Goal: Task Accomplishment & Management: Use online tool/utility

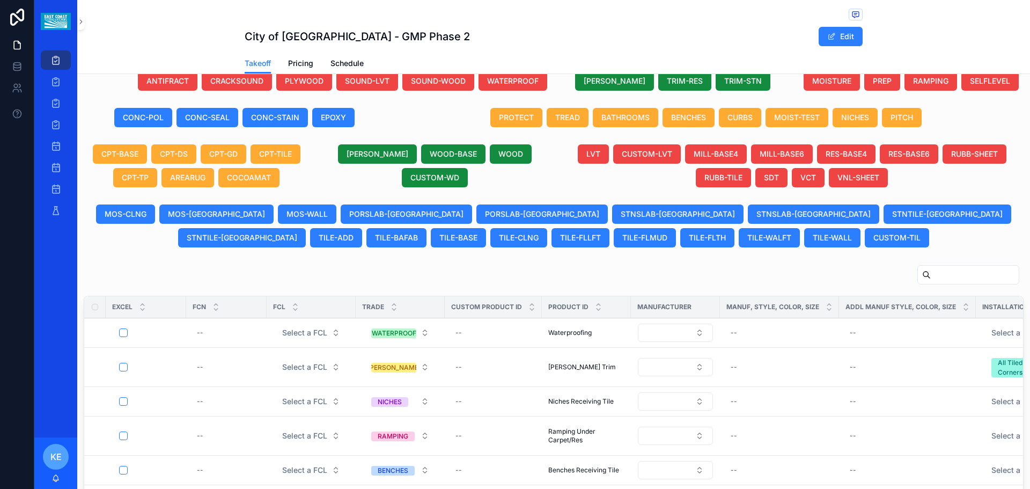
scroll to position [429, 0]
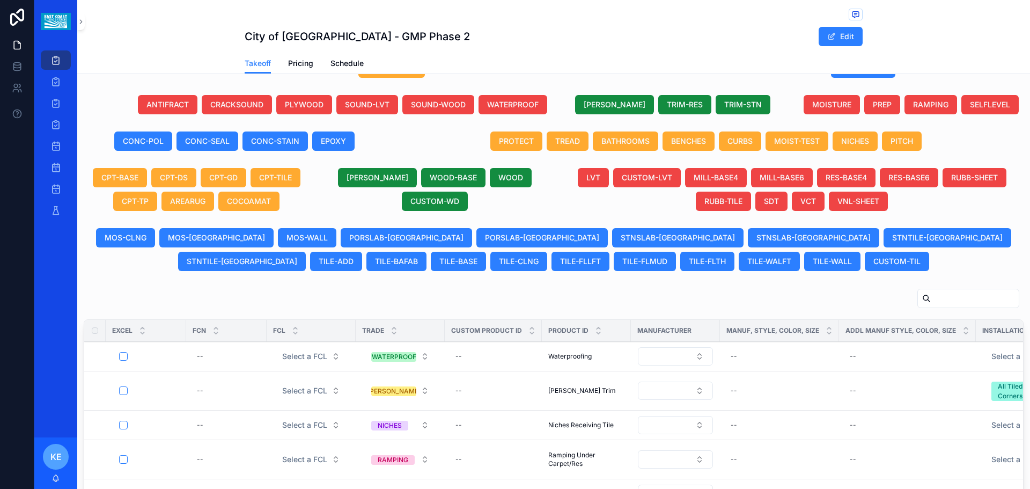
click at [621, 114] on button "[PERSON_NAME]" at bounding box center [614, 104] width 79 height 19
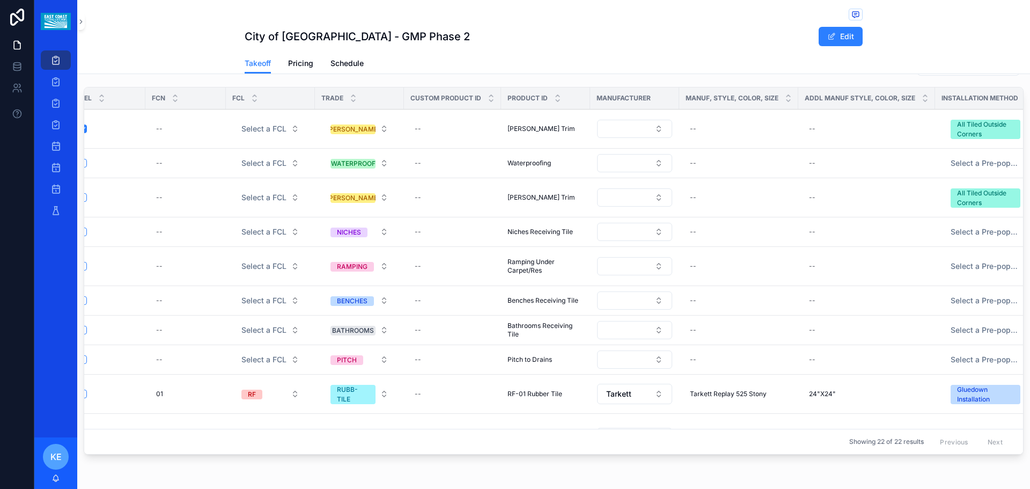
scroll to position [0, 32]
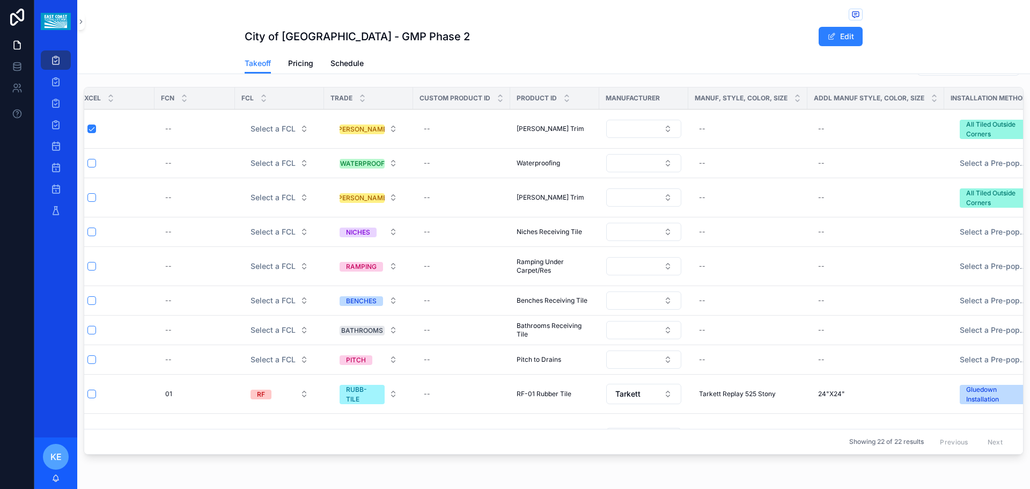
click at [443, 137] on div "--" at bounding box center [462, 128] width 84 height 17
type input "**********"
click button "scrollable content" at bounding box center [555, 154] width 13 height 13
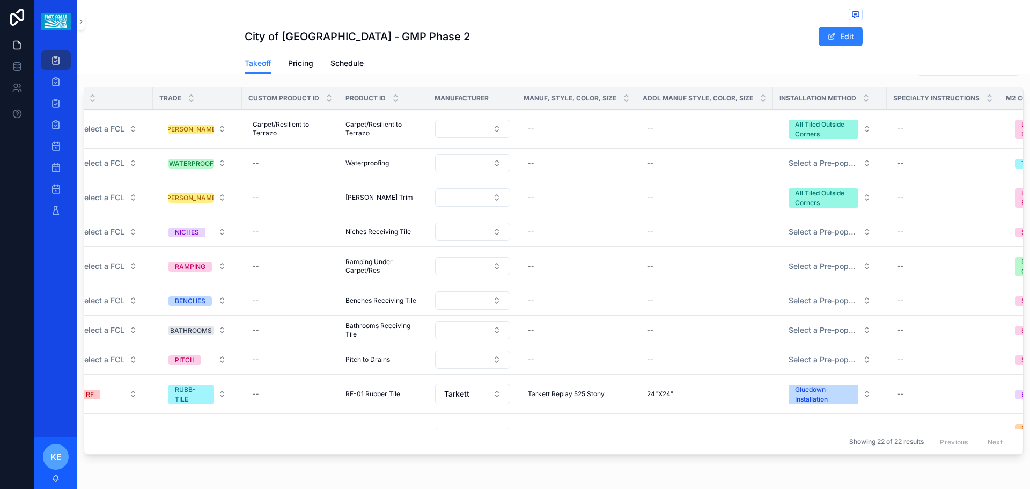
scroll to position [0, 228]
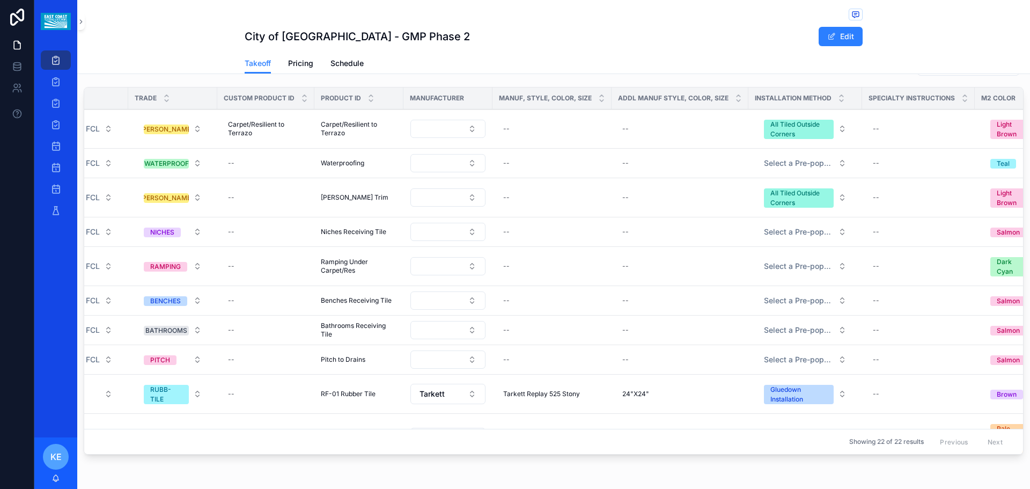
click at [836, 141] on button "All Tiled Outside Corners" at bounding box center [806, 128] width 100 height 29
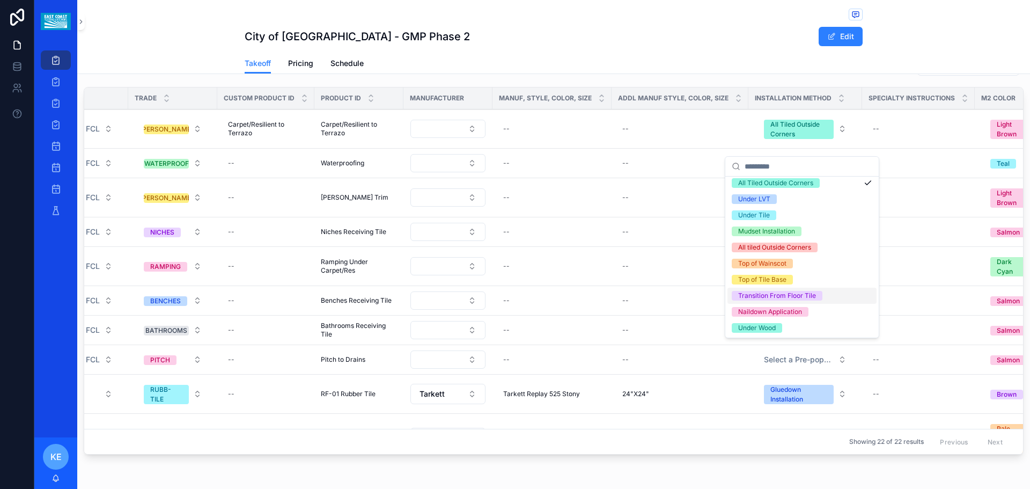
scroll to position [165, 0]
click at [766, 298] on div "Transition From Floor Tile" at bounding box center [777, 295] width 78 height 10
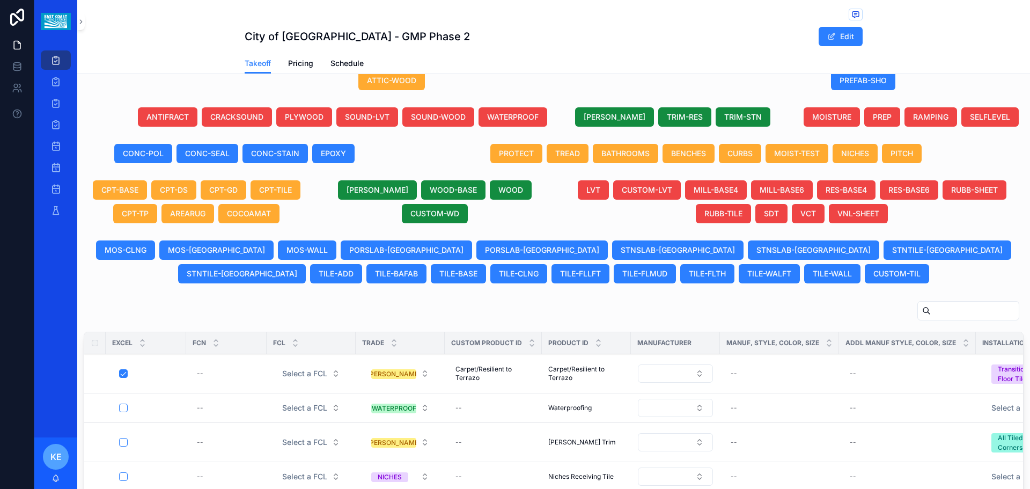
scroll to position [393, 0]
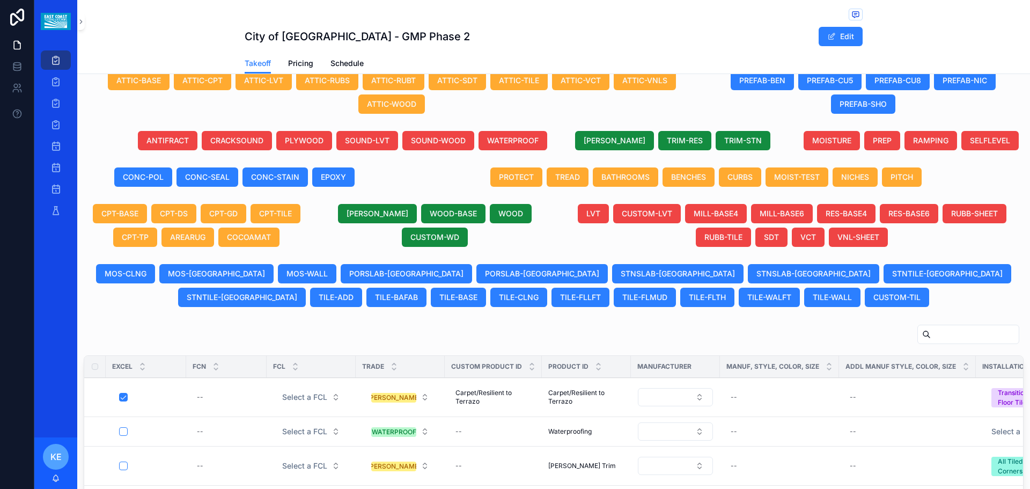
click at [607, 150] on button "[PERSON_NAME]" at bounding box center [614, 140] width 79 height 19
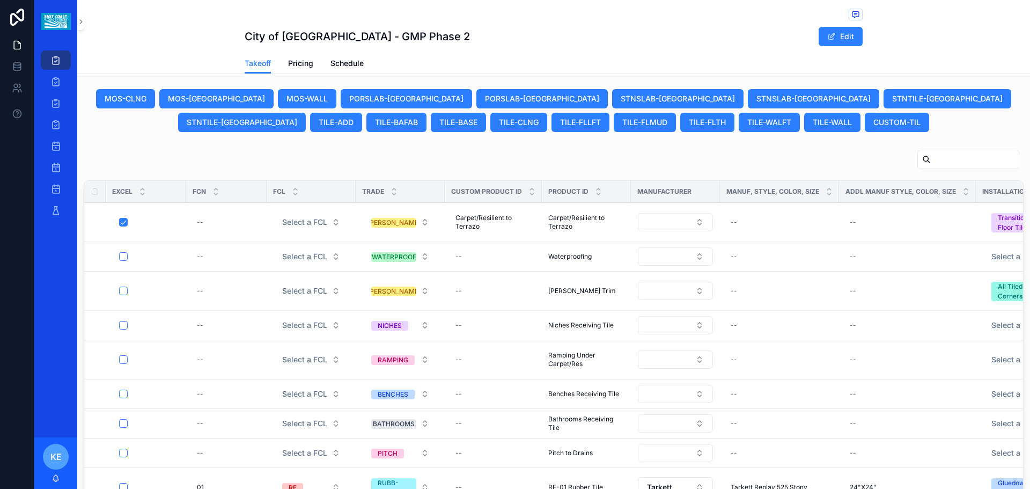
scroll to position [608, 0]
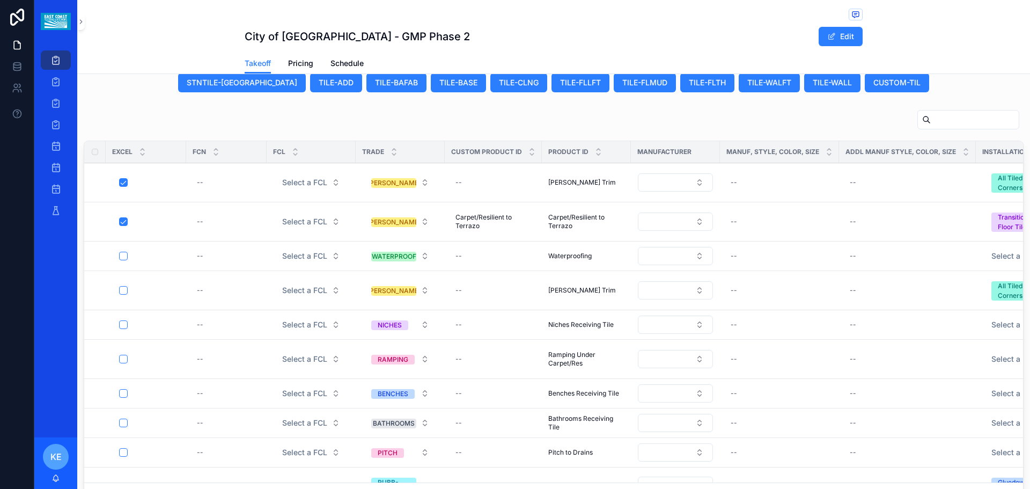
click at [468, 191] on div "--" at bounding box center [493, 182] width 84 height 17
type input "**********"
click button "scrollable content" at bounding box center [587, 207] width 13 height 13
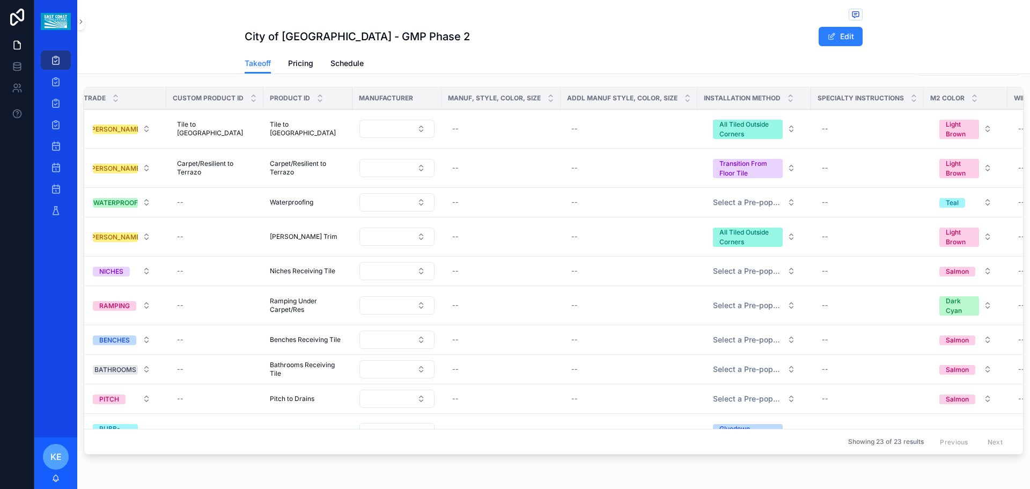
scroll to position [0, 315]
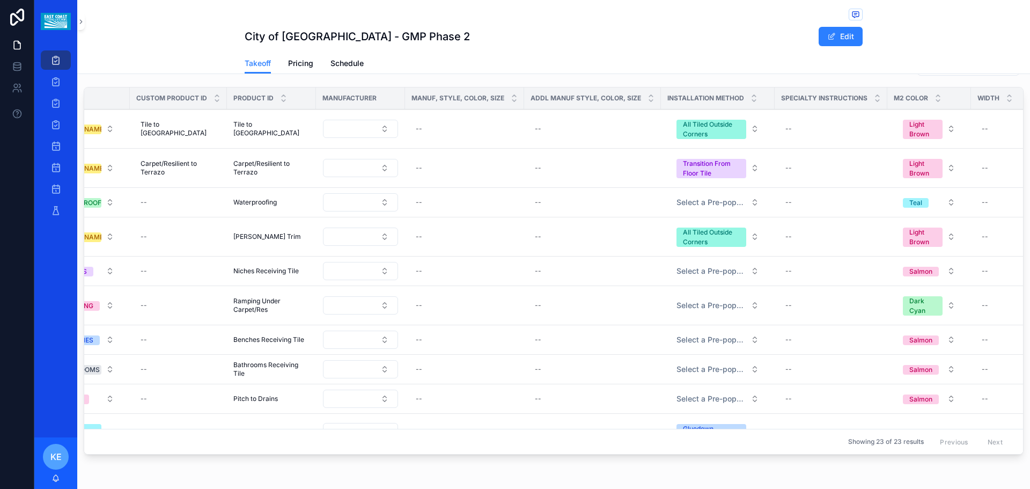
click at [748, 135] on button "All Tiled Outside Corners" at bounding box center [718, 128] width 100 height 29
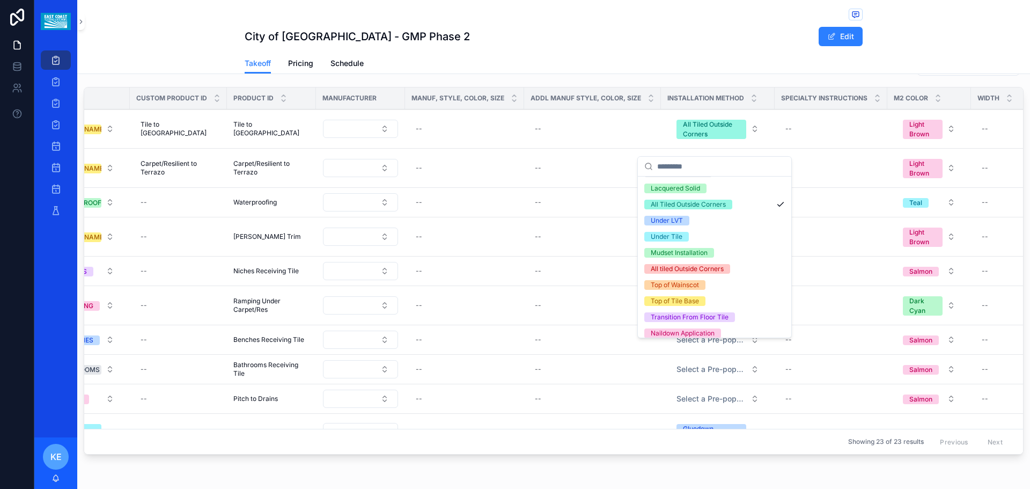
scroll to position [161, 0]
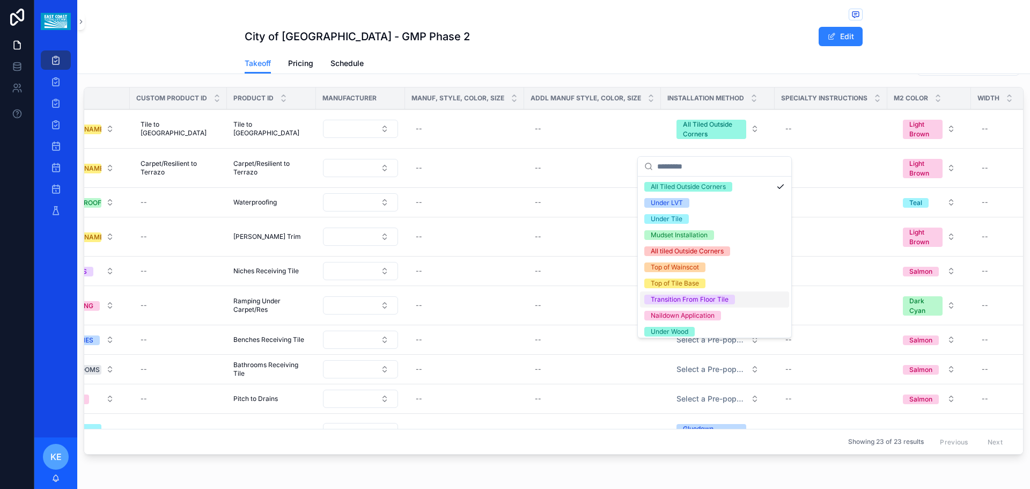
click at [673, 299] on div "Transition From Floor Tile" at bounding box center [690, 300] width 78 height 10
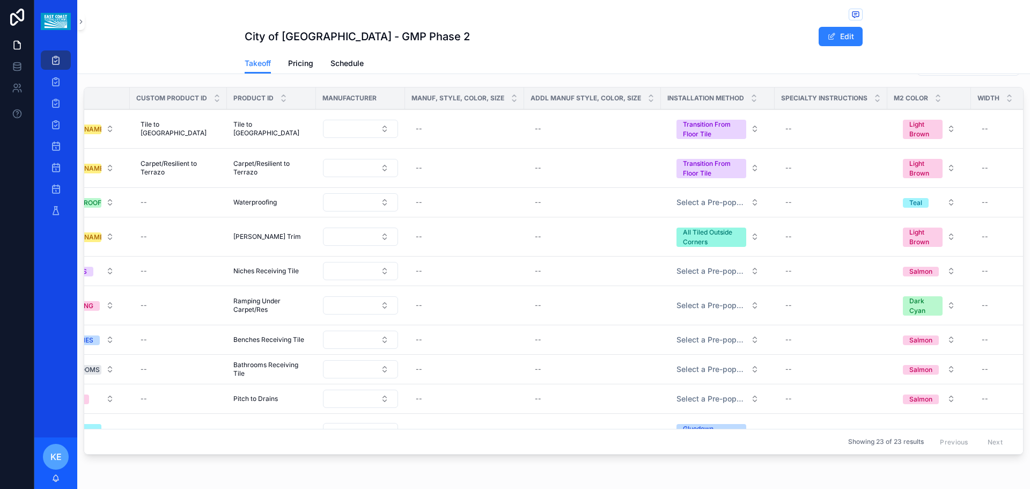
click at [753, 173] on button "Transition From Floor Tile" at bounding box center [718, 167] width 100 height 29
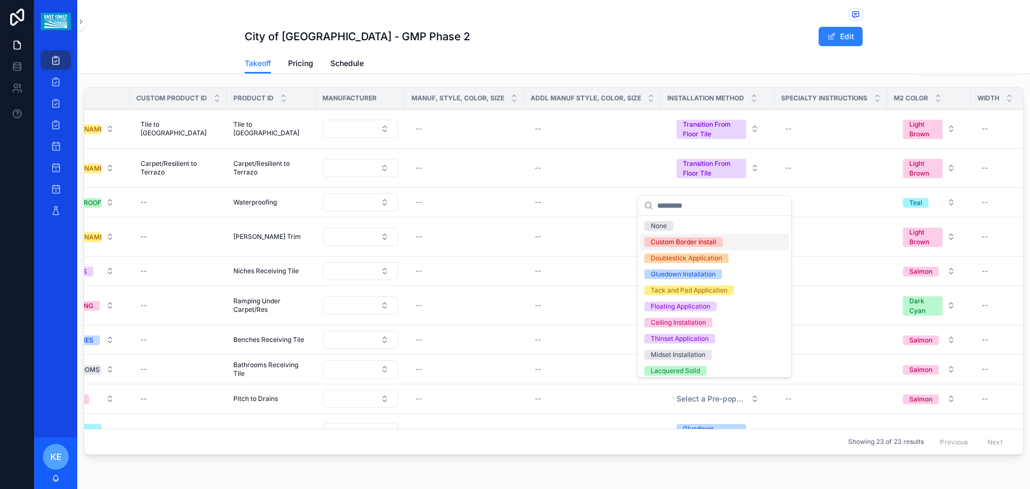
click at [599, 177] on div "--" at bounding box center [593, 167] width 124 height 17
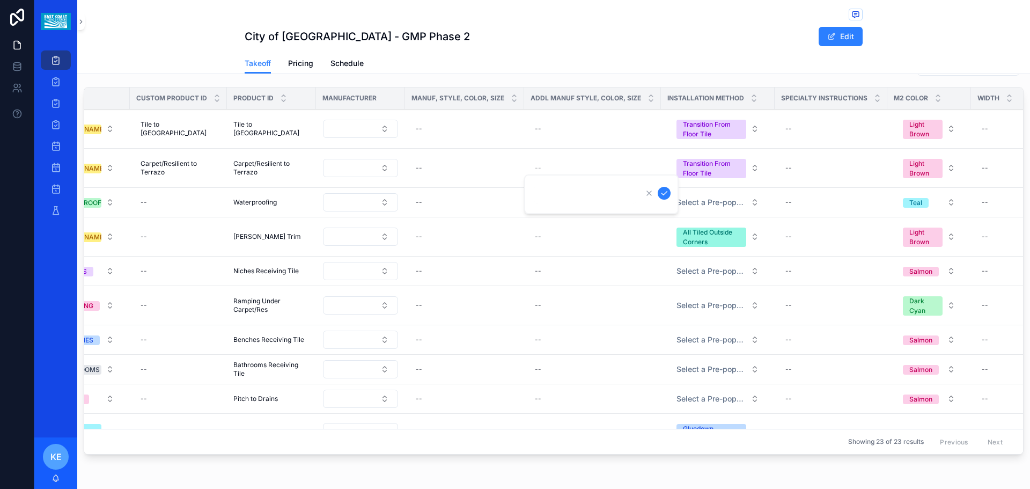
click at [788, 177] on div "--" at bounding box center [831, 167] width 100 height 17
click at [639, 463] on div "Excel FCN FCL Trade Custom Product ID Product ID Manufacturer Manuf, Style, Col…" at bounding box center [553, 258] width 953 height 412
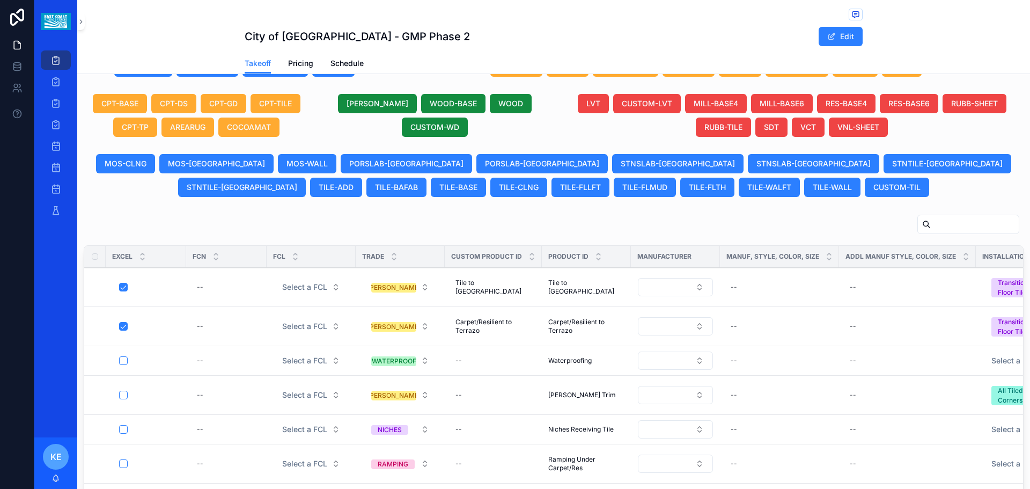
scroll to position [554, 0]
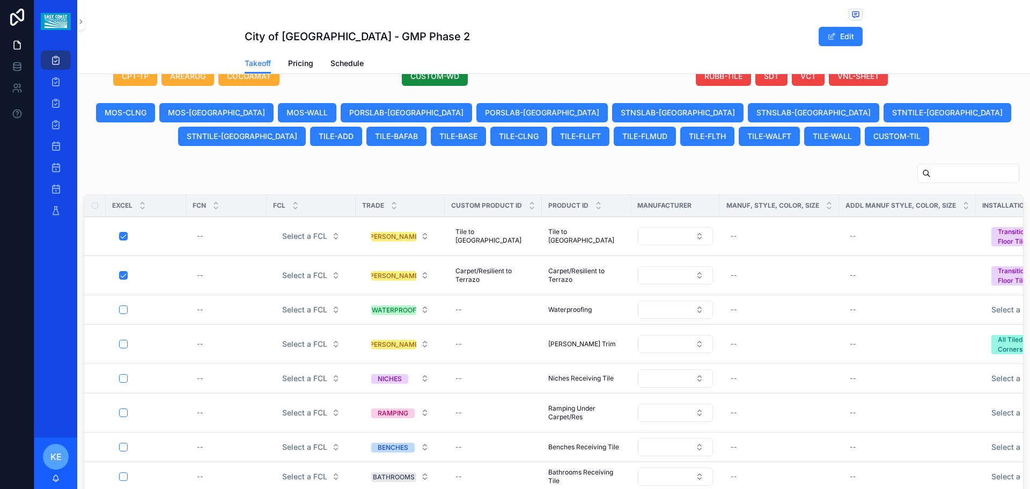
click at [423, 283] on button "[PERSON_NAME]" at bounding box center [400, 275] width 75 height 19
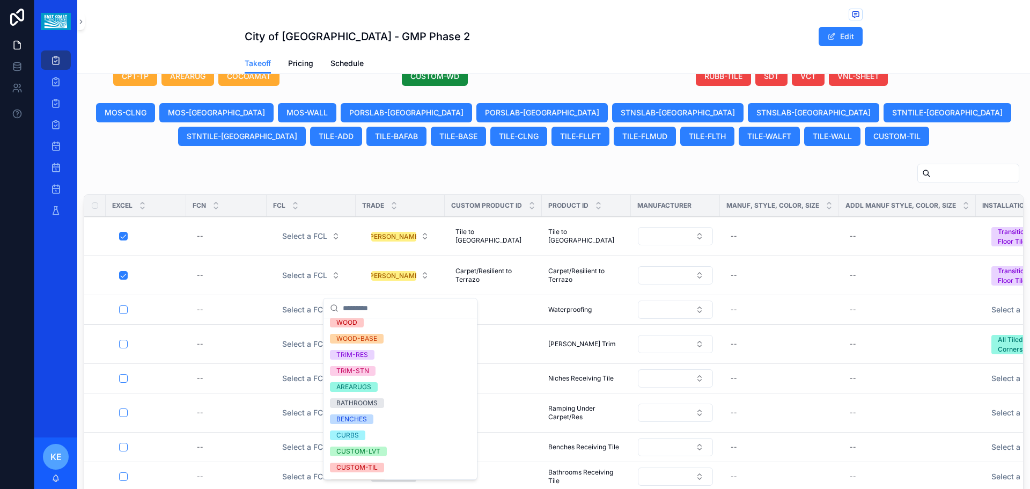
scroll to position [1395, 0]
click at [356, 350] on div "TRIM-RES" at bounding box center [352, 350] width 32 height 10
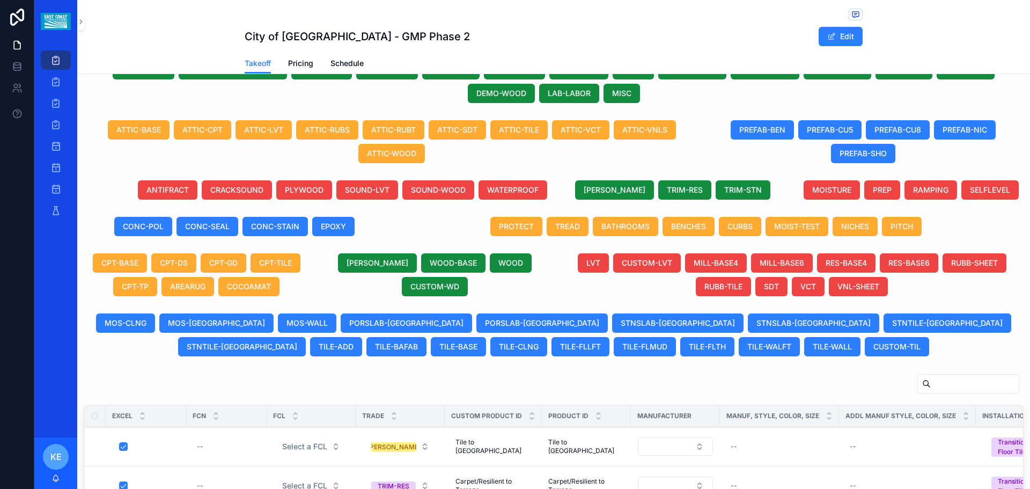
scroll to position [340, 0]
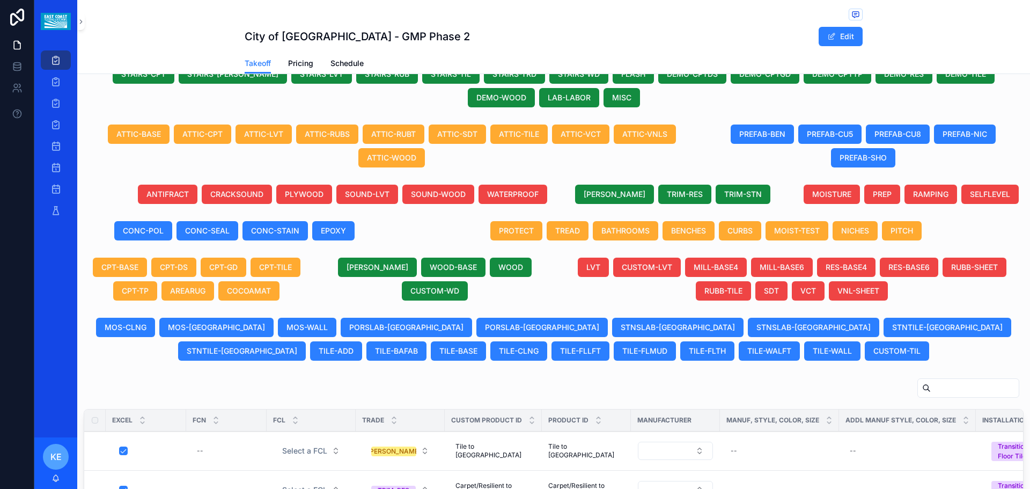
drag, startPoint x: 670, startPoint y: 208, endPoint x: 583, endPoint y: 248, distance: 96.3
click at [670, 200] on span "TRIM-RES" at bounding box center [685, 194] width 36 height 11
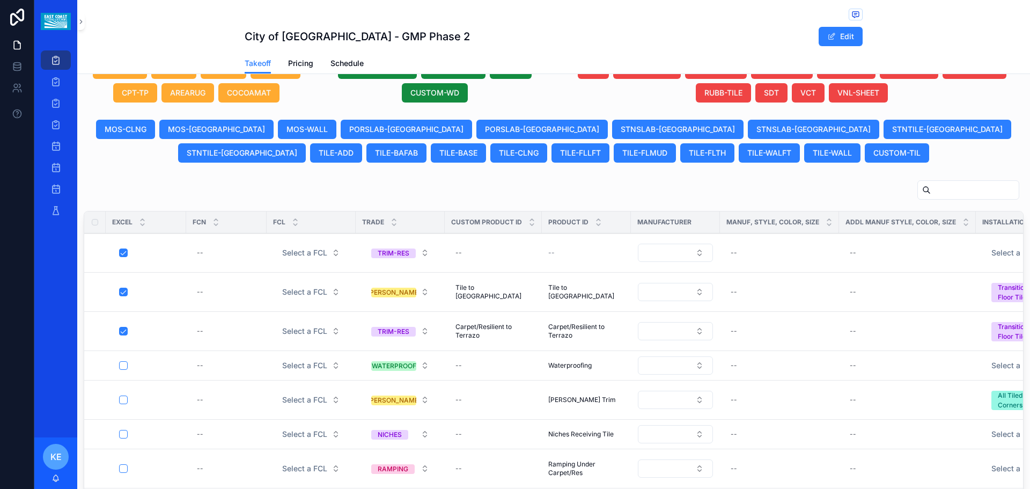
scroll to position [554, 0]
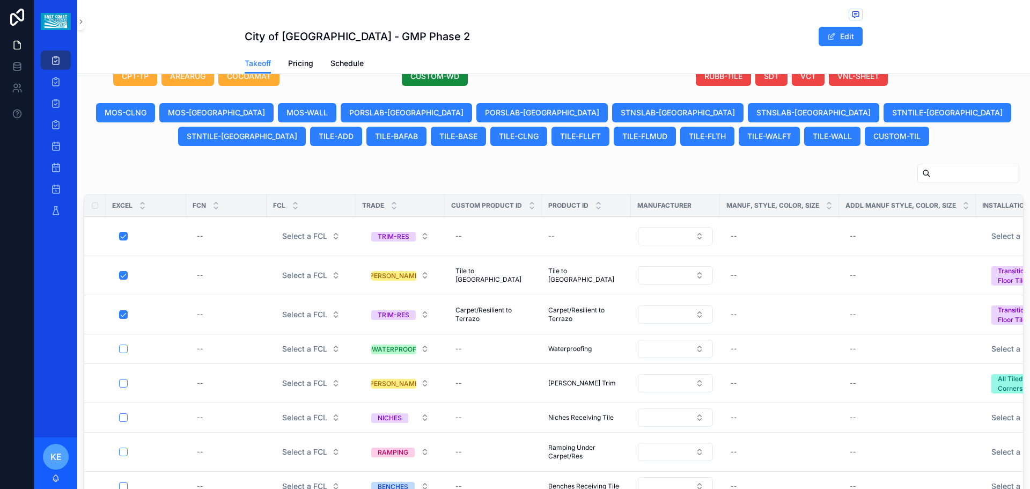
click at [494, 323] on span "Carpet/Resilient to Terrazo" at bounding box center [494, 314] width 76 height 17
drag, startPoint x: 523, startPoint y: 336, endPoint x: 466, endPoint y: 339, distance: 56.9
click at [466, 339] on input "**********" at bounding box center [508, 336] width 102 height 15
click at [586, 333] on icon "scrollable content" at bounding box center [587, 335] width 9 height 9
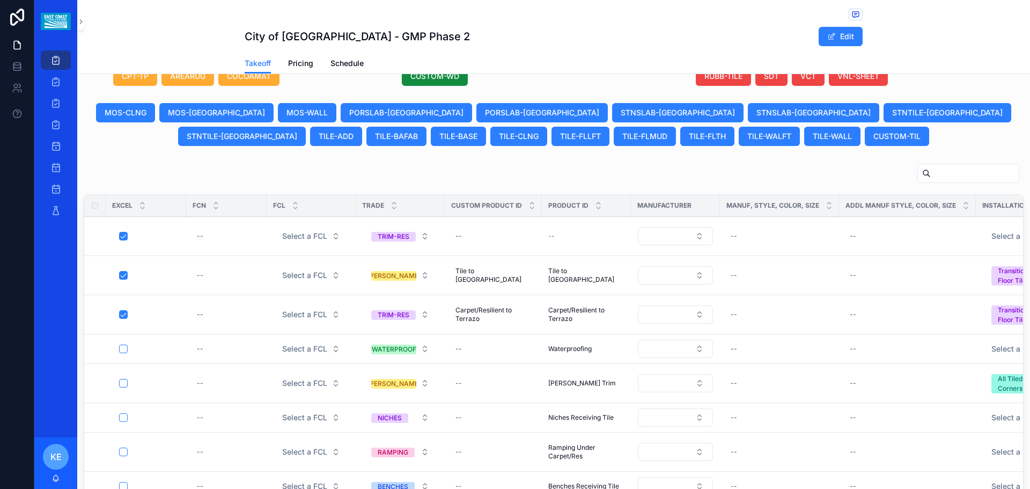
click at [466, 245] on div "--" at bounding box center [493, 236] width 84 height 17
click at [488, 266] on input "**********" at bounding box center [508, 262] width 102 height 15
type input "**********"
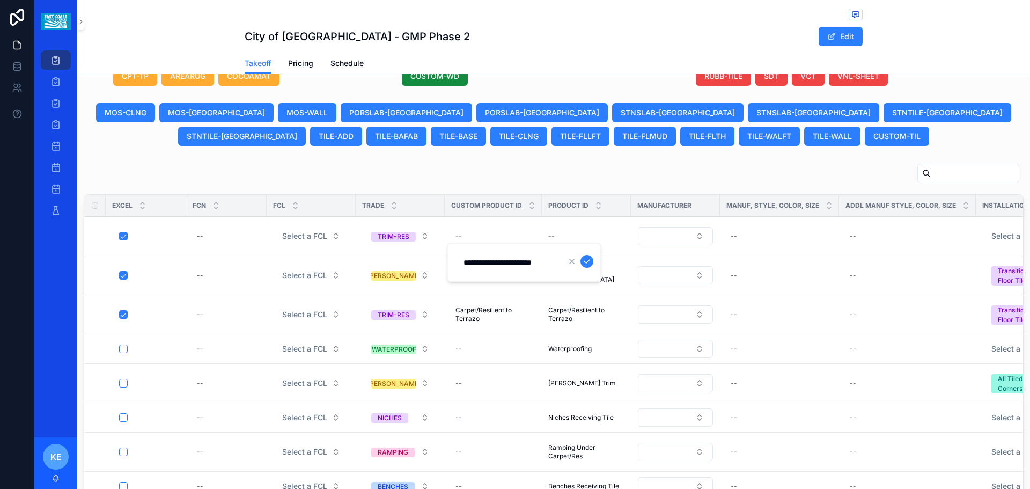
click button "scrollable content" at bounding box center [587, 261] width 13 height 13
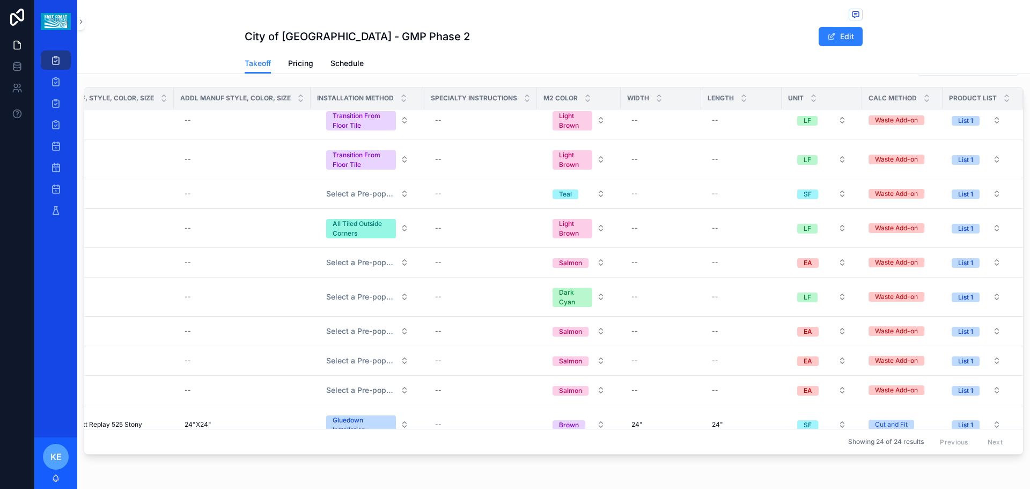
scroll to position [0, 666]
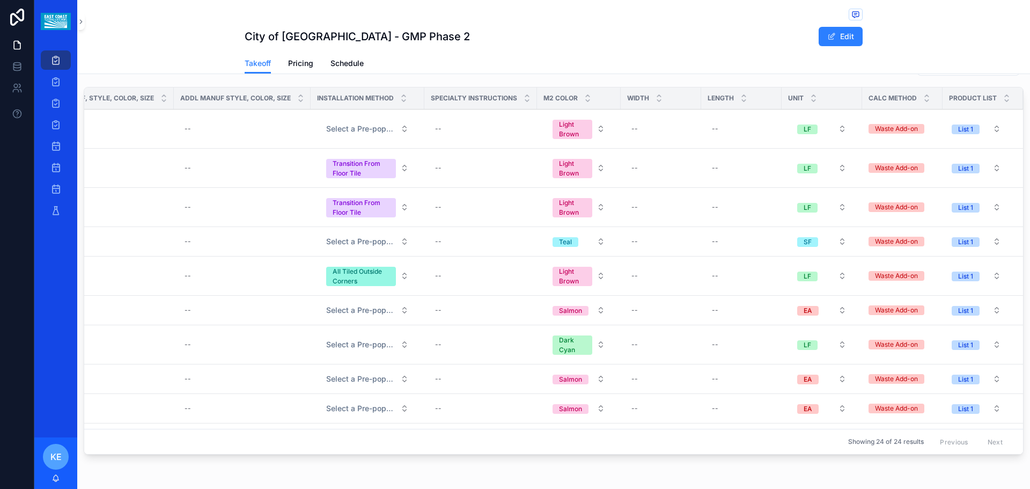
click at [398, 222] on button "Transition From Floor Tile" at bounding box center [368, 207] width 100 height 29
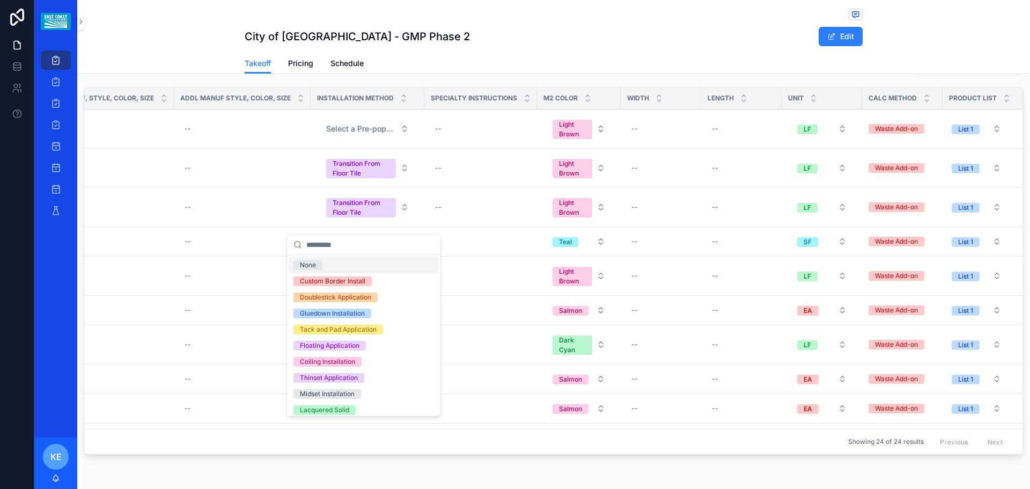
click at [318, 261] on span "None" at bounding box center [308, 265] width 29 height 10
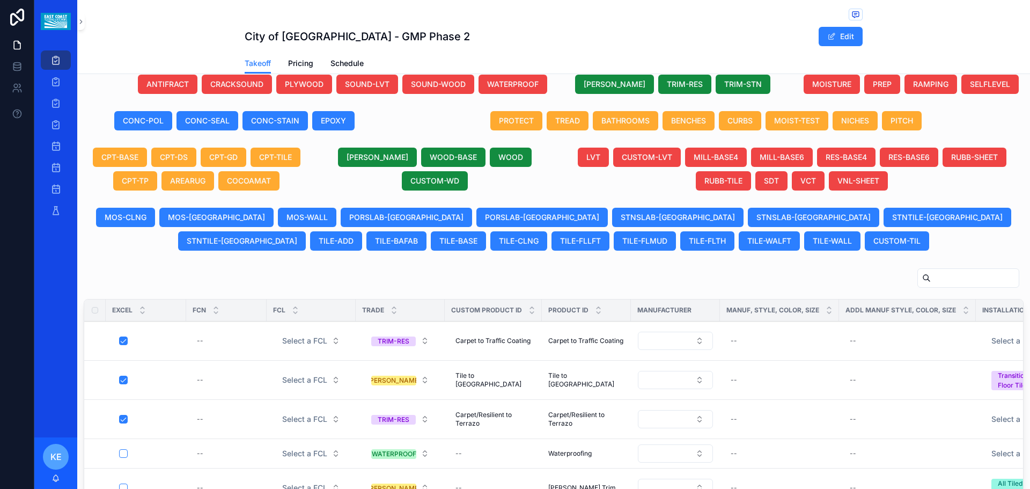
scroll to position [447, 0]
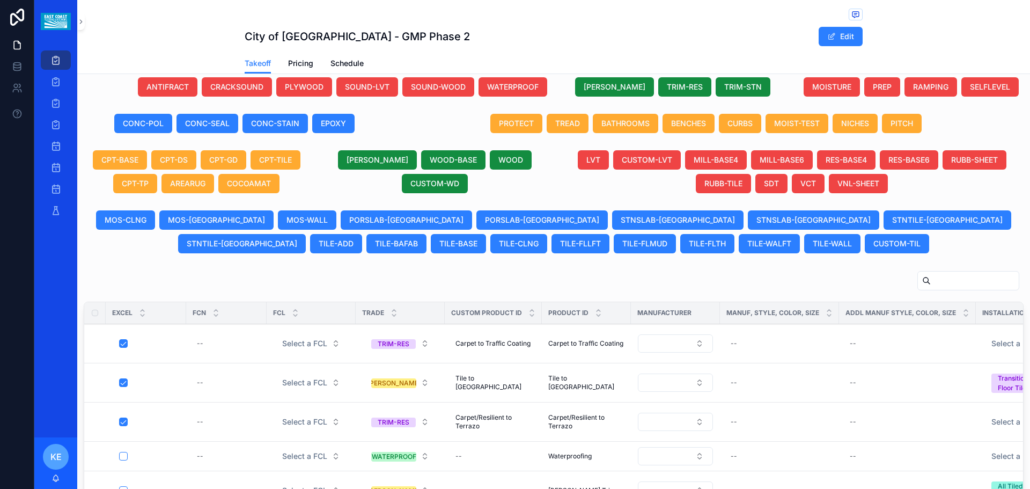
click at [624, 92] on span "[PERSON_NAME]" at bounding box center [615, 87] width 62 height 11
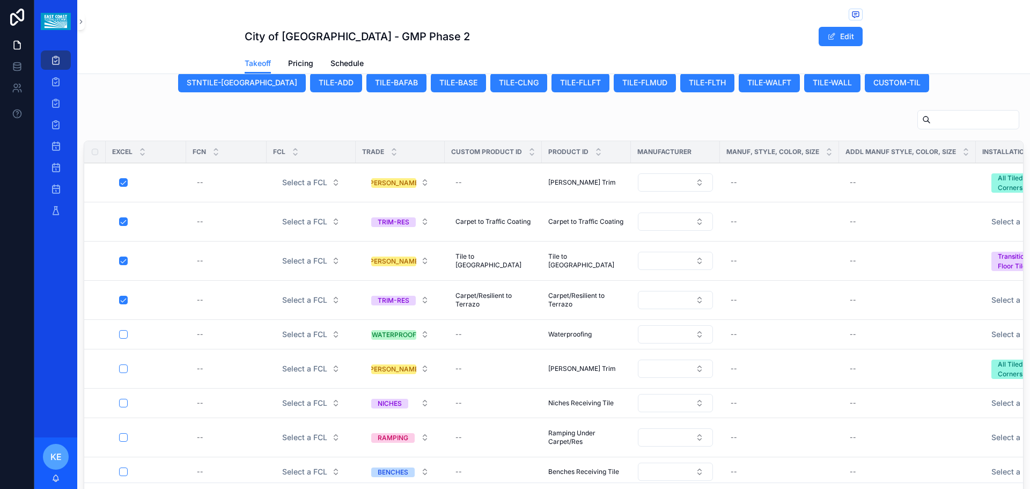
scroll to position [662, 0]
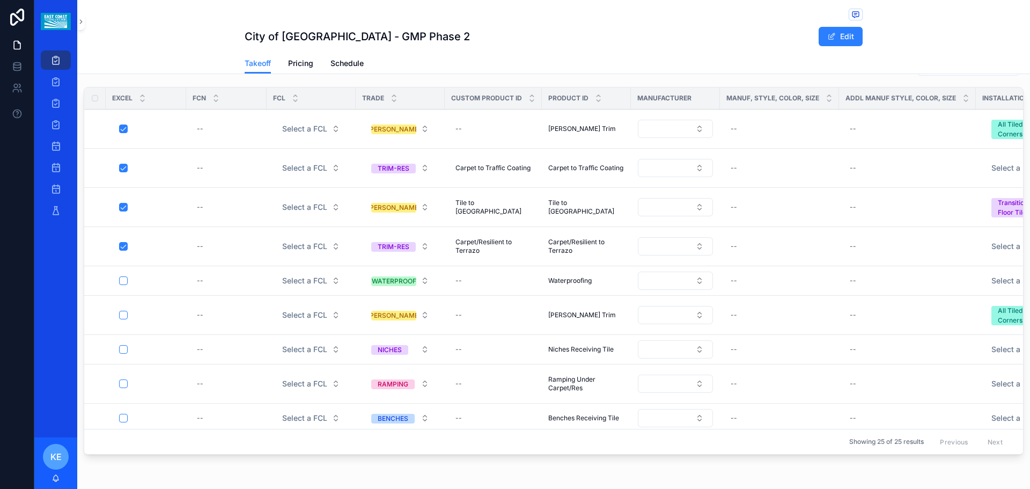
click at [466, 135] on div "--" at bounding box center [493, 128] width 84 height 17
type input "**********"
click button "scrollable content" at bounding box center [587, 154] width 13 height 13
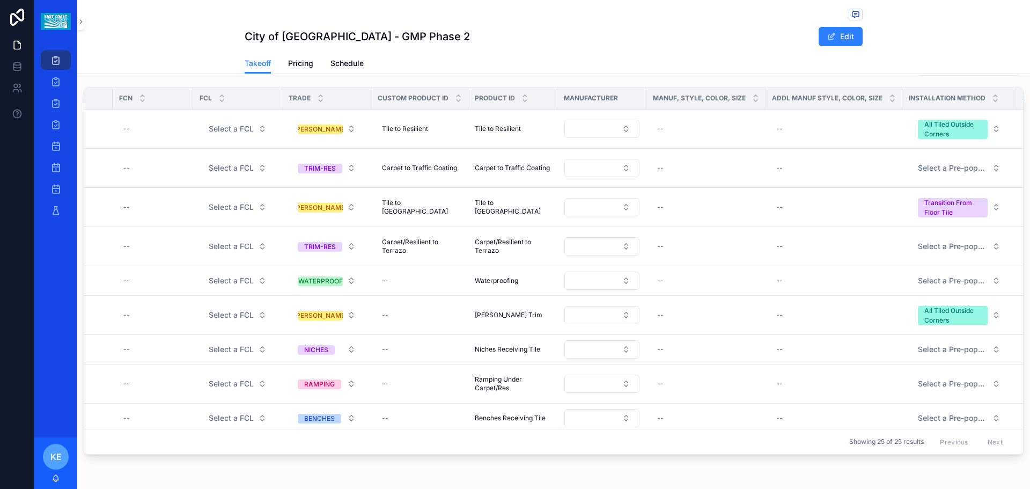
scroll to position [0, 197]
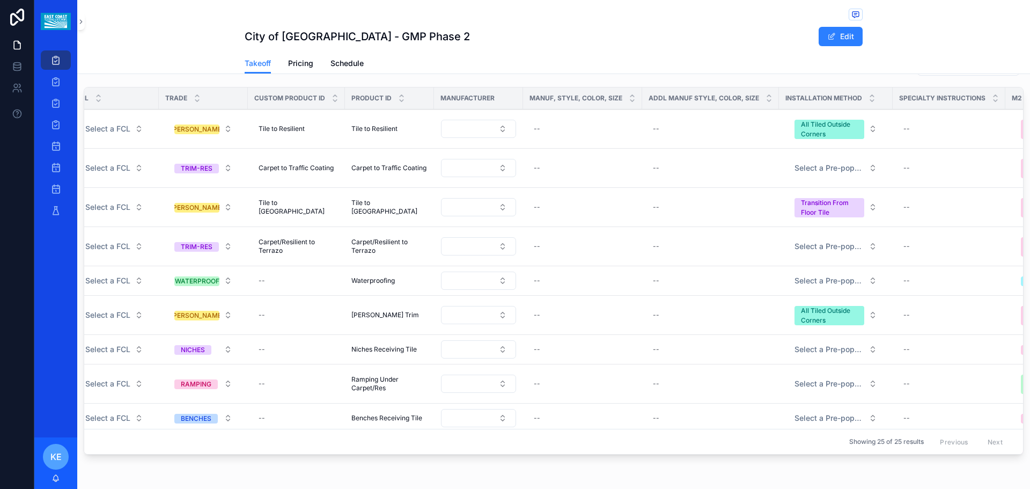
click at [872, 134] on button "All Tiled Outside Corners" at bounding box center [836, 128] width 100 height 29
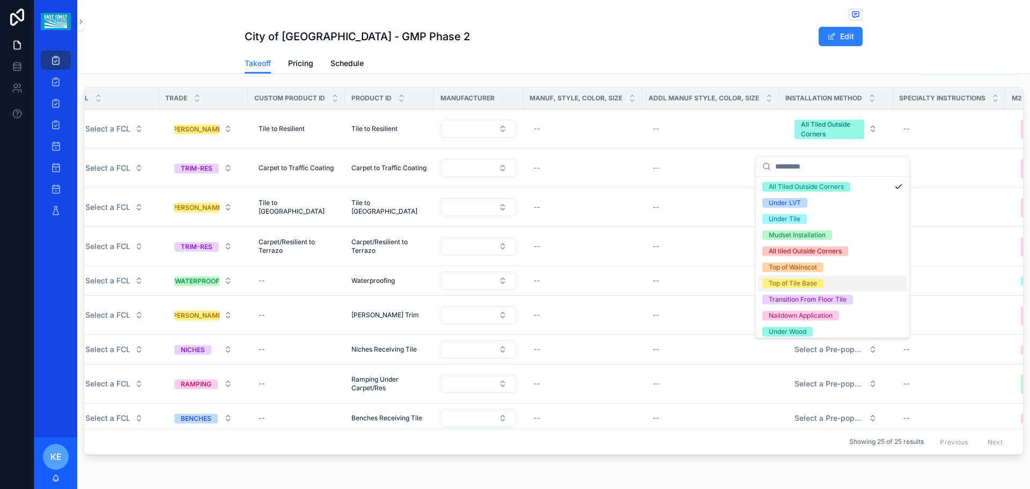
scroll to position [165, 0]
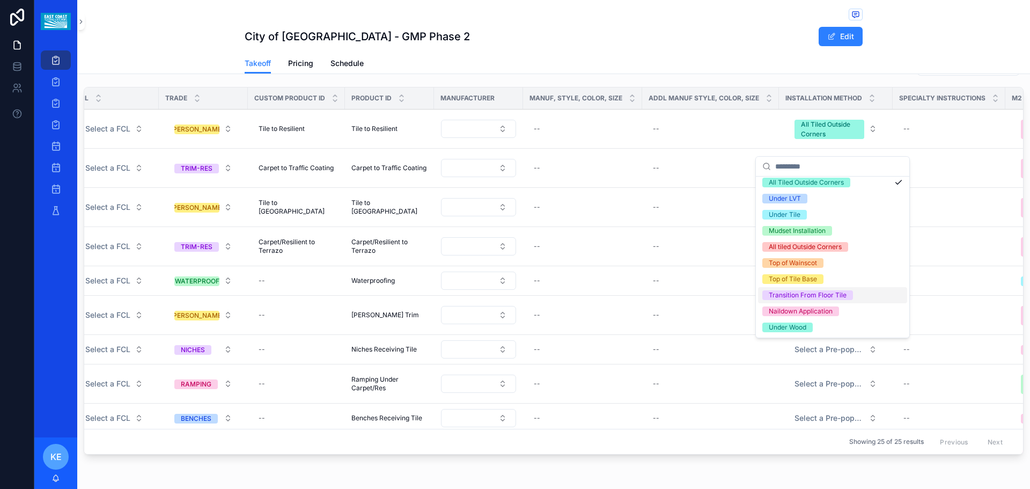
click at [800, 293] on div "Transition From Floor Tile" at bounding box center [808, 295] width 78 height 10
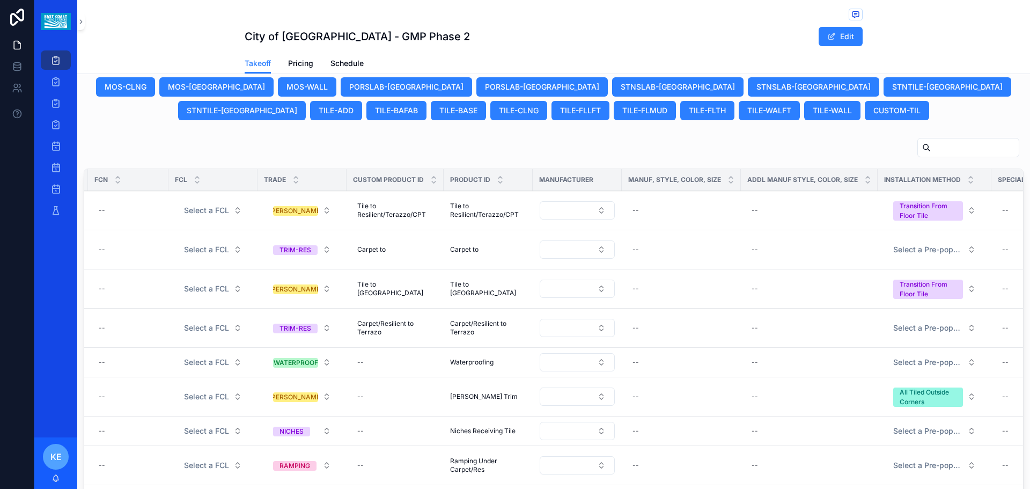
scroll to position [554, 0]
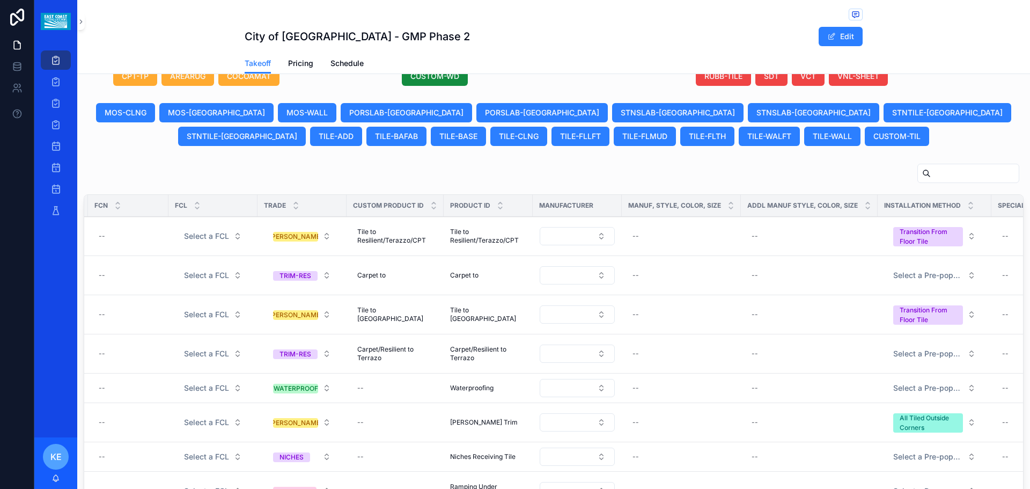
click at [0, 0] on span "View Details" at bounding box center [0, 0] width 0 height 0
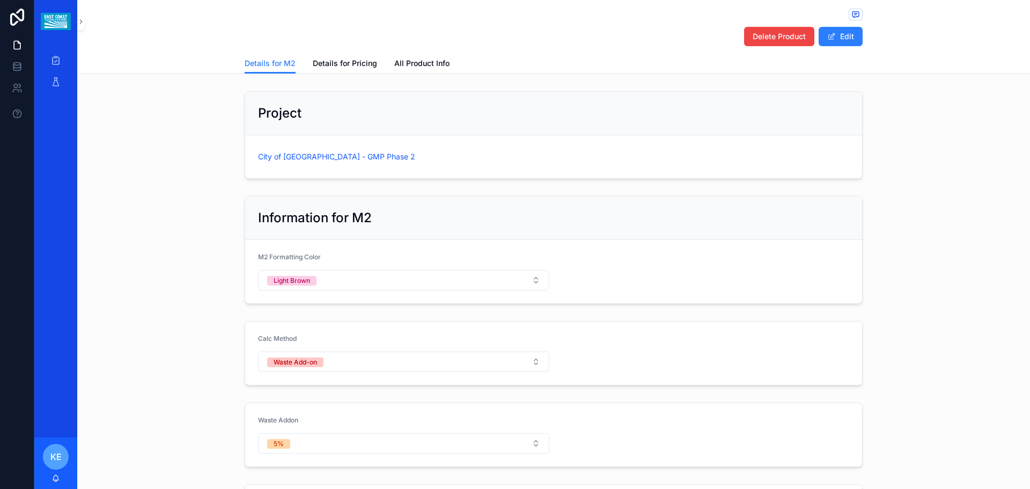
click at [781, 30] on button "Delete Product" at bounding box center [779, 36] width 70 height 19
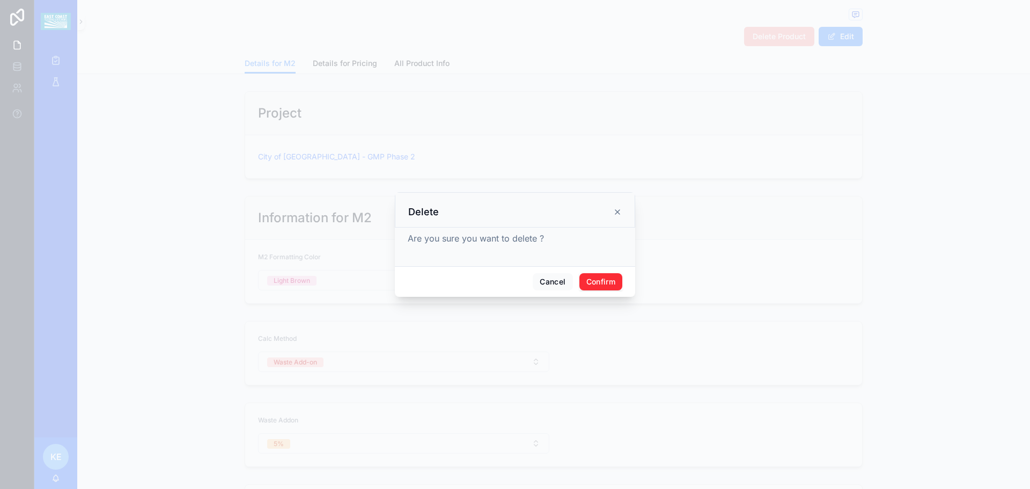
click at [591, 279] on button "Confirm" at bounding box center [601, 281] width 43 height 17
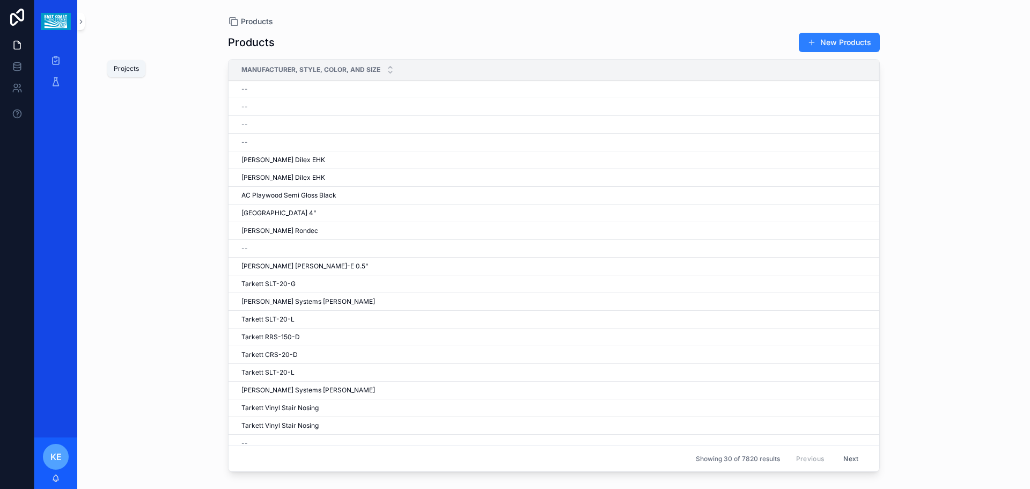
click at [52, 63] on icon "scrollable content" at bounding box center [55, 60] width 11 height 11
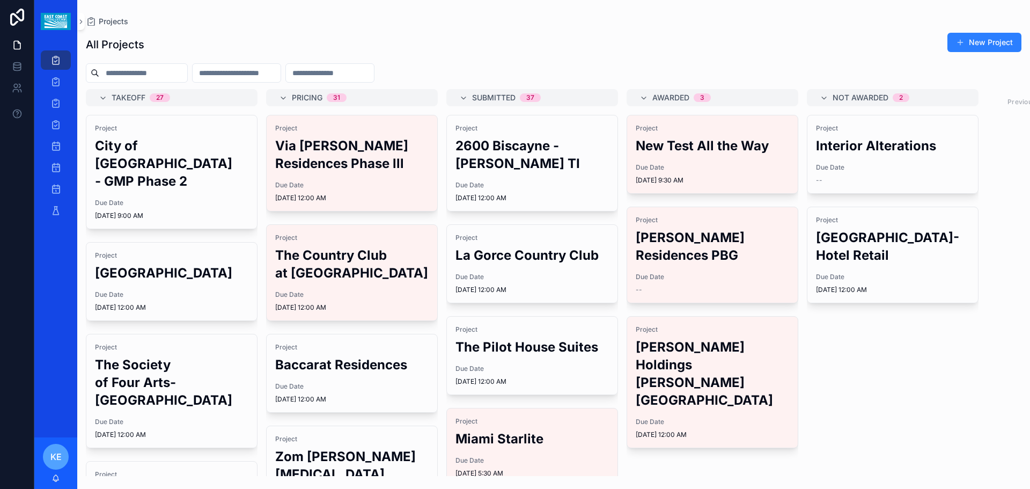
click at [127, 162] on h2 "City of [GEOGRAPHIC_DATA] - GMP Phase 2" at bounding box center [171, 163] width 153 height 53
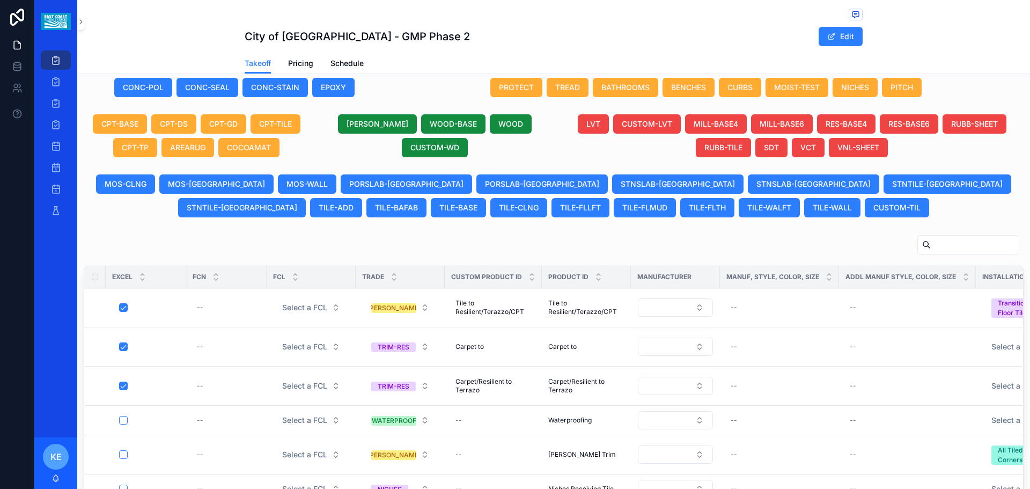
scroll to position [537, 0]
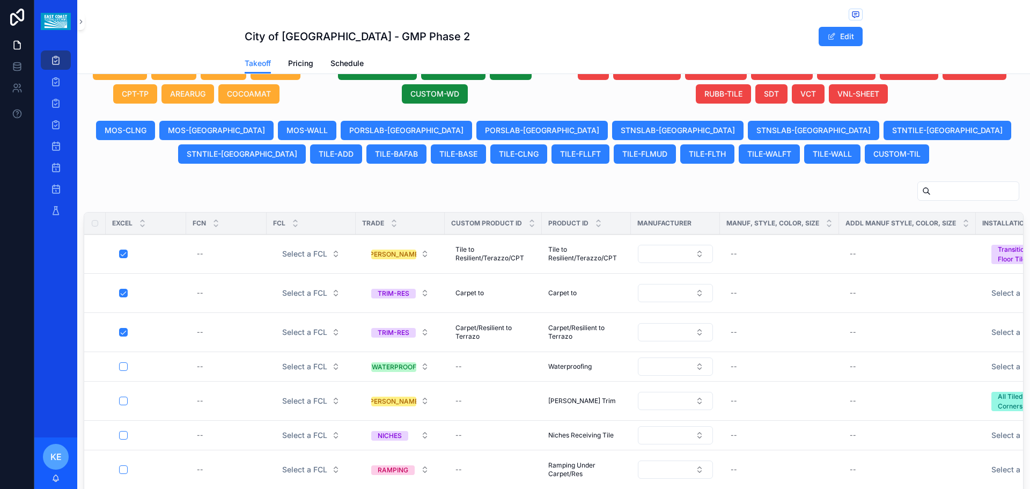
click at [0, 0] on span "View Details" at bounding box center [0, 0] width 0 height 0
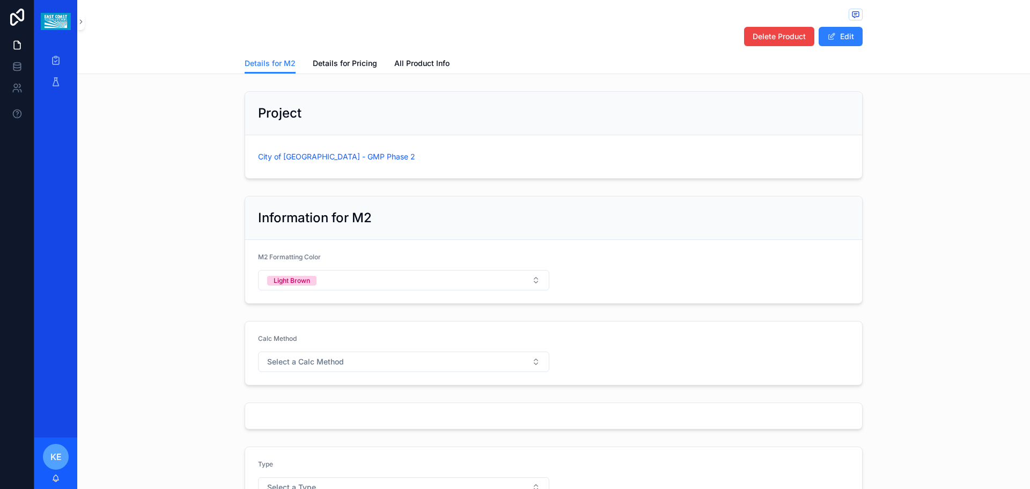
click at [762, 45] on button "Delete Product" at bounding box center [779, 36] width 70 height 19
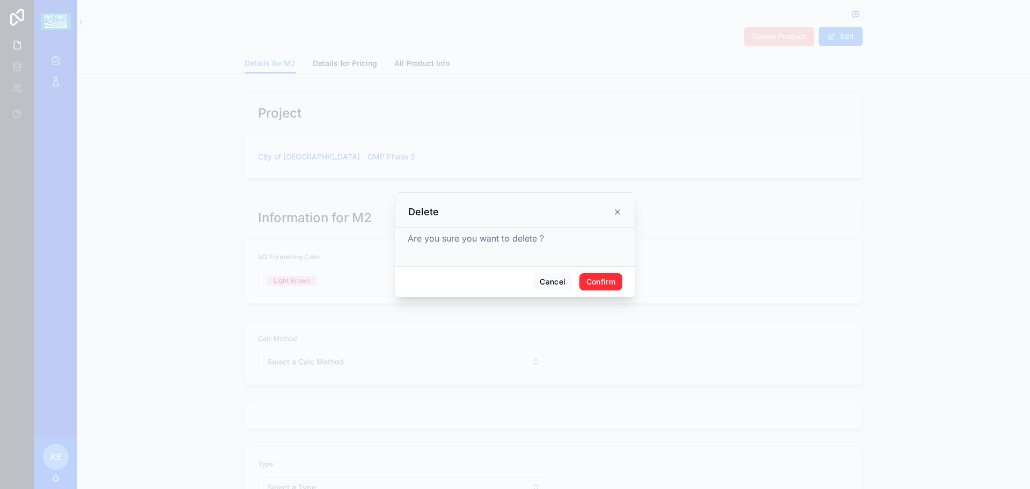
click at [593, 281] on button "Confirm" at bounding box center [601, 281] width 43 height 17
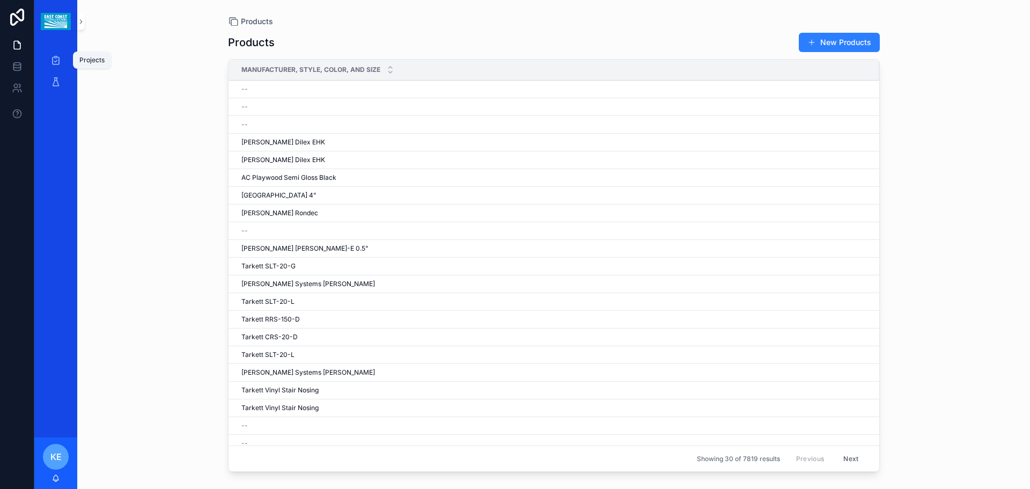
click at [55, 56] on icon "scrollable content" at bounding box center [55, 60] width 11 height 11
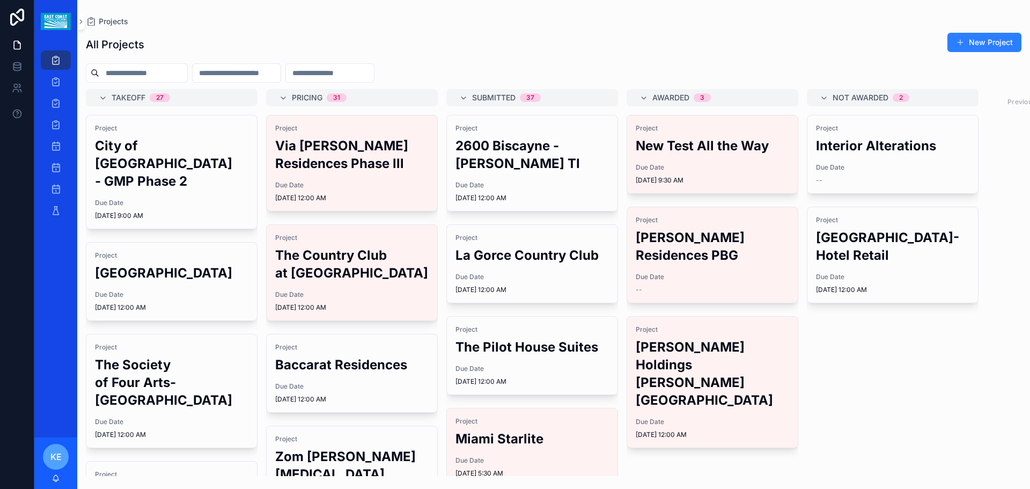
click at [203, 190] on h2 "City of [GEOGRAPHIC_DATA] - GMP Phase 2" at bounding box center [171, 163] width 153 height 53
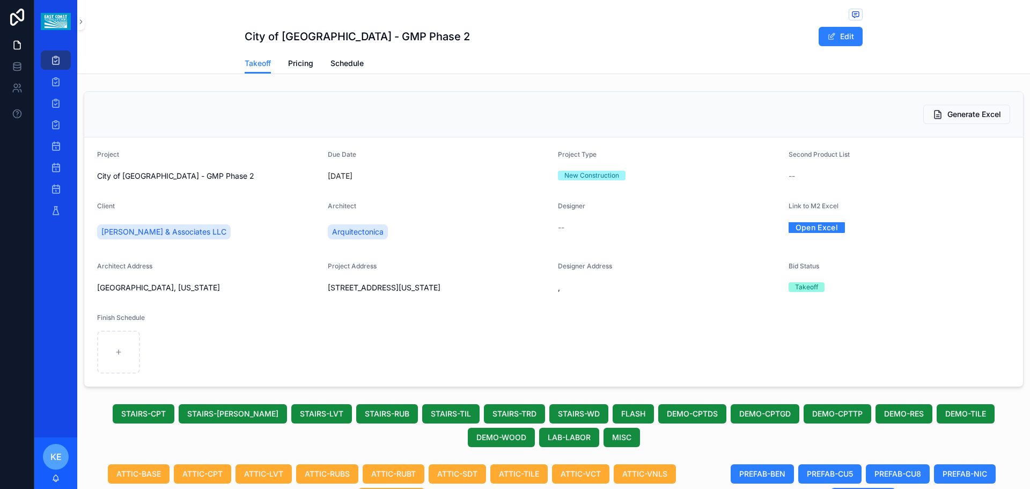
click at [946, 107] on button "Generate Excel" at bounding box center [967, 114] width 87 height 19
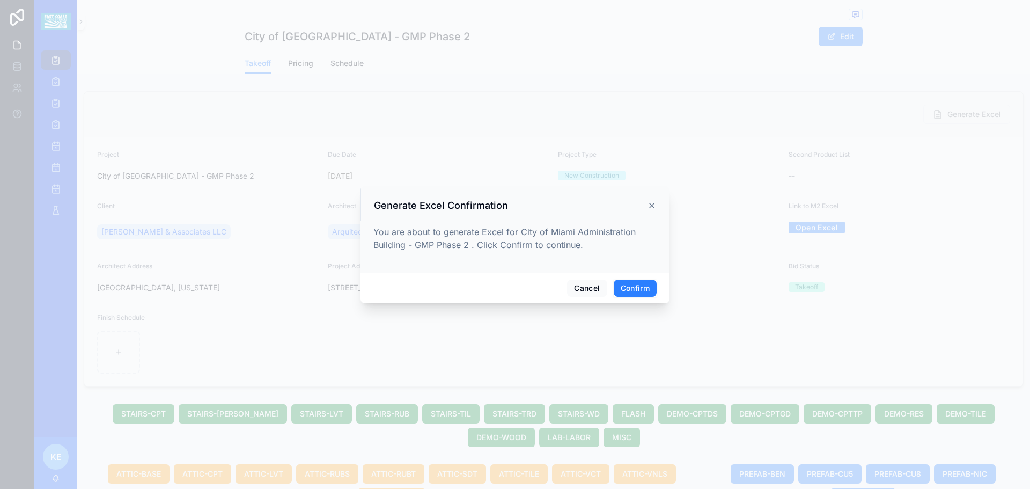
click at [640, 285] on button "Confirm" at bounding box center [635, 288] width 43 height 17
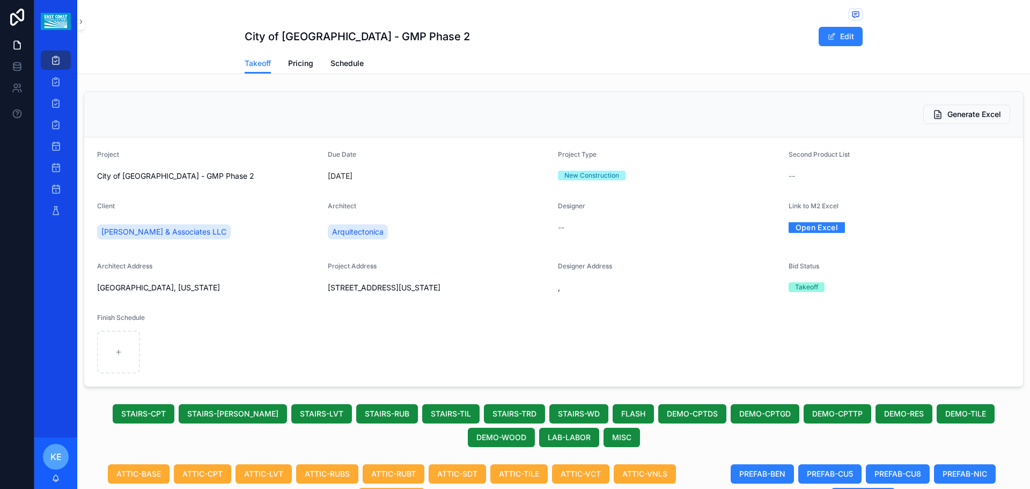
click at [951, 118] on span "Generate Excel" at bounding box center [975, 114] width 54 height 11
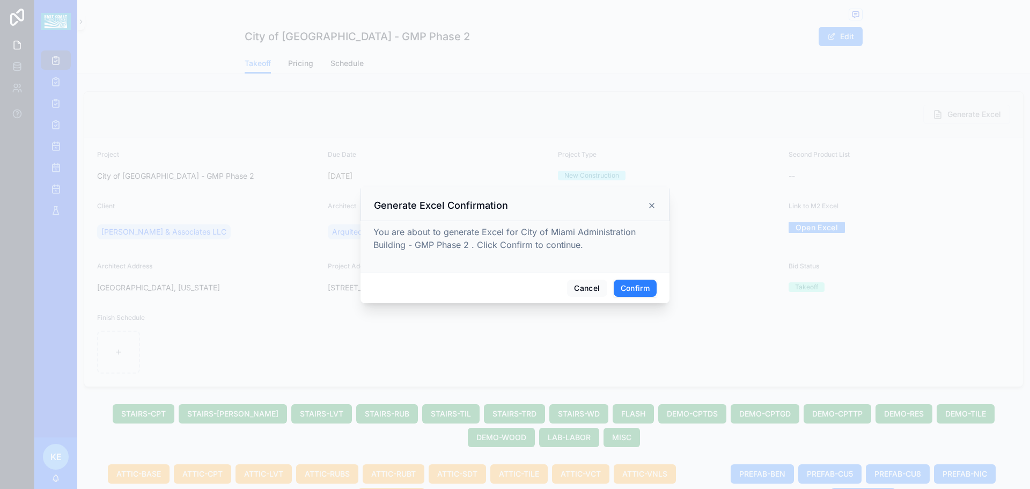
click at [641, 287] on button "Confirm" at bounding box center [635, 288] width 43 height 17
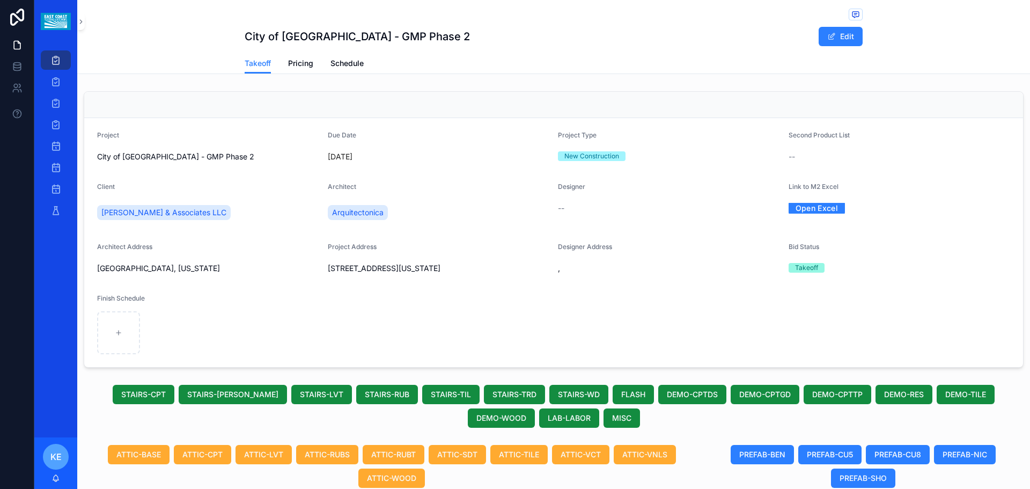
click at [823, 212] on link "Open Excel" at bounding box center [817, 208] width 57 height 17
click at [846, 119] on form "Project City of [GEOGRAPHIC_DATA] - GMP Phase 2 Due Date [DATE] Project Type Ne…" at bounding box center [553, 242] width 939 height 249
click at [846, 111] on div "scrollable content" at bounding box center [553, 105] width 939 height 26
click at [853, 114] on div "scrollable content" at bounding box center [553, 105] width 939 height 26
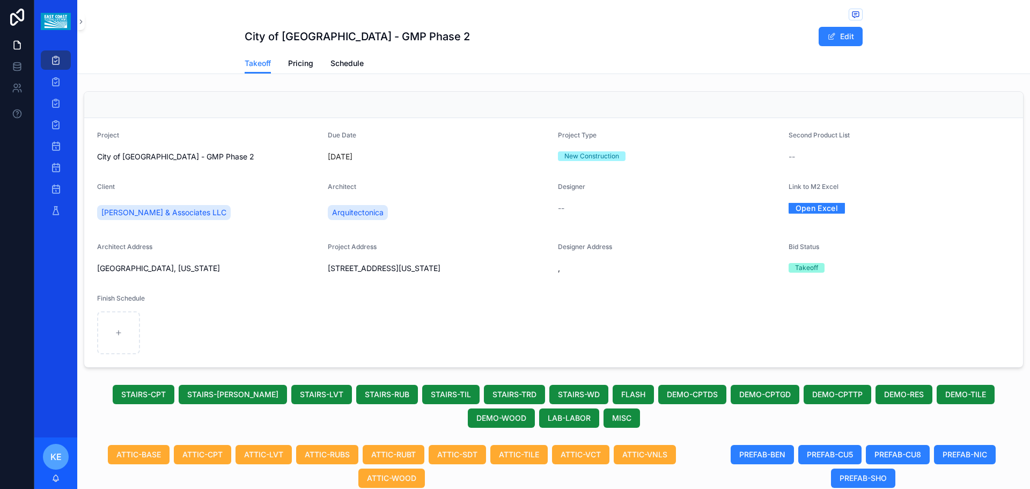
click at [910, 96] on div "scrollable content" at bounding box center [553, 105] width 939 height 26
click at [937, 101] on div "scrollable content" at bounding box center [553, 105] width 939 height 26
click at [903, 103] on div "scrollable content" at bounding box center [553, 105] width 939 height 26
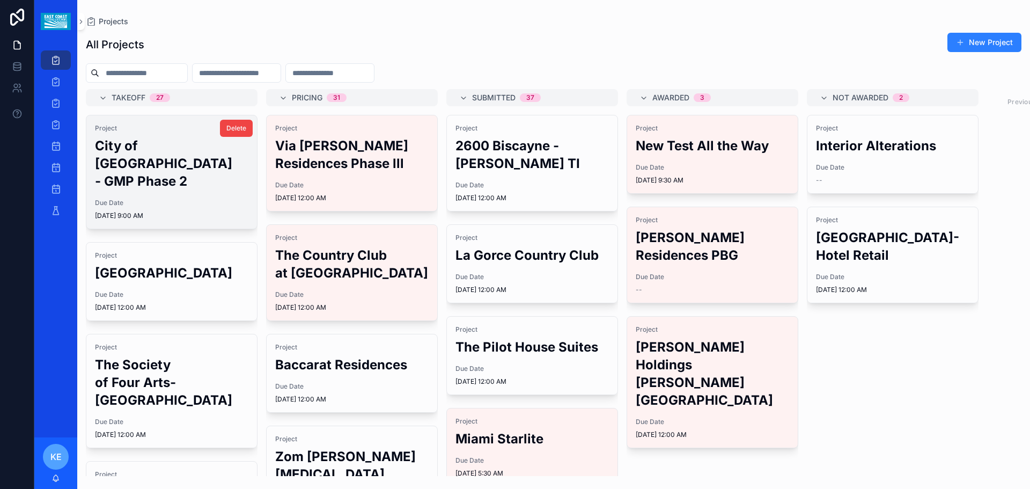
click at [189, 210] on div "Project City of [GEOGRAPHIC_DATA] - GMP Phase 2 Due Date [DATE] 9:00 AM" at bounding box center [171, 171] width 171 height 113
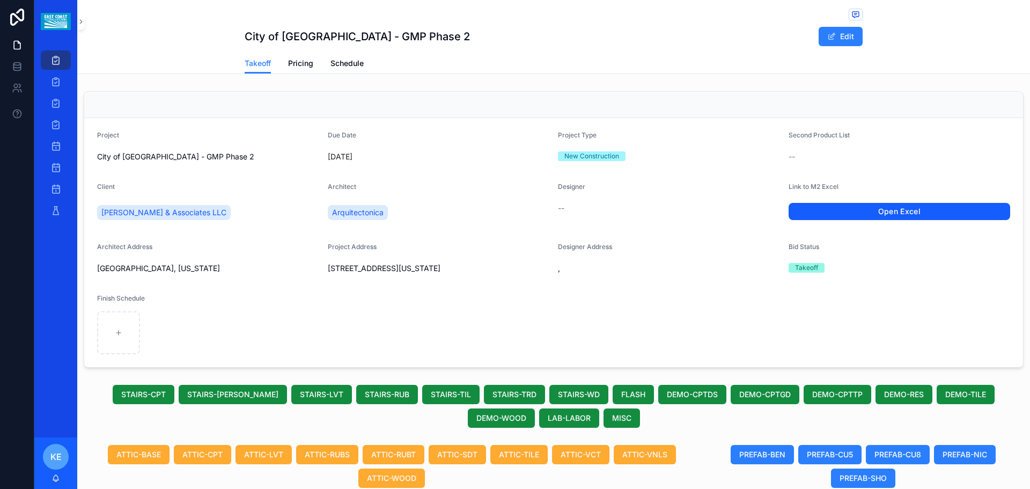
click at [875, 211] on link "Open Excel" at bounding box center [900, 211] width 222 height 17
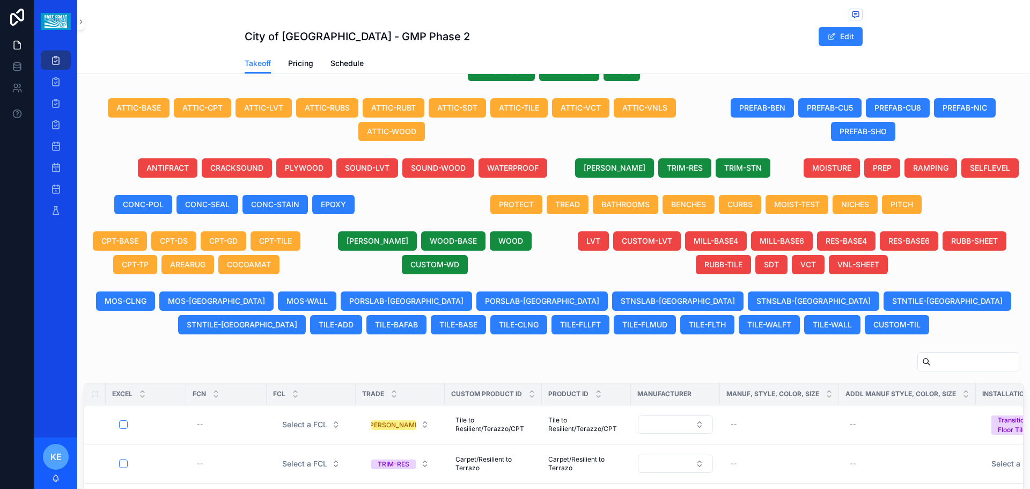
scroll to position [429, 0]
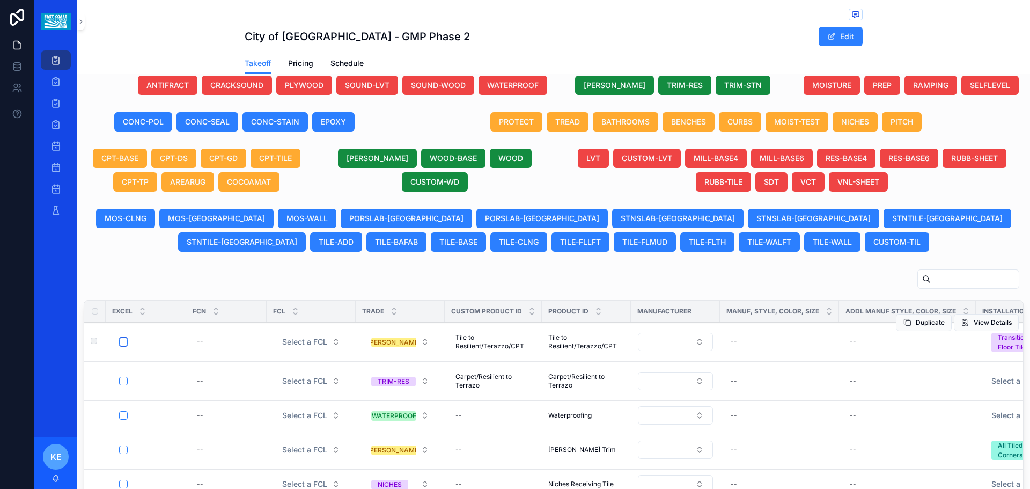
click at [122, 346] on button "scrollable content" at bounding box center [123, 342] width 9 height 9
click at [122, 385] on button "scrollable content" at bounding box center [123, 381] width 9 height 9
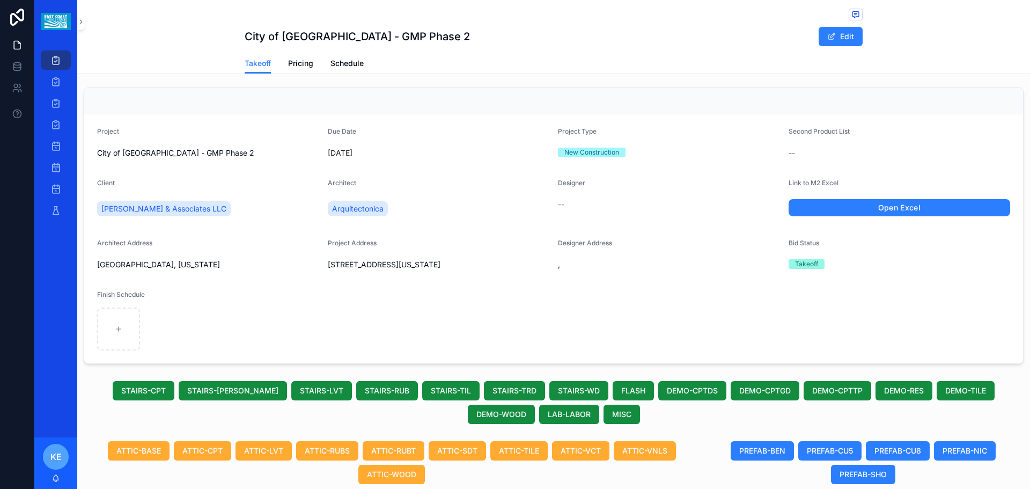
scroll to position [0, 0]
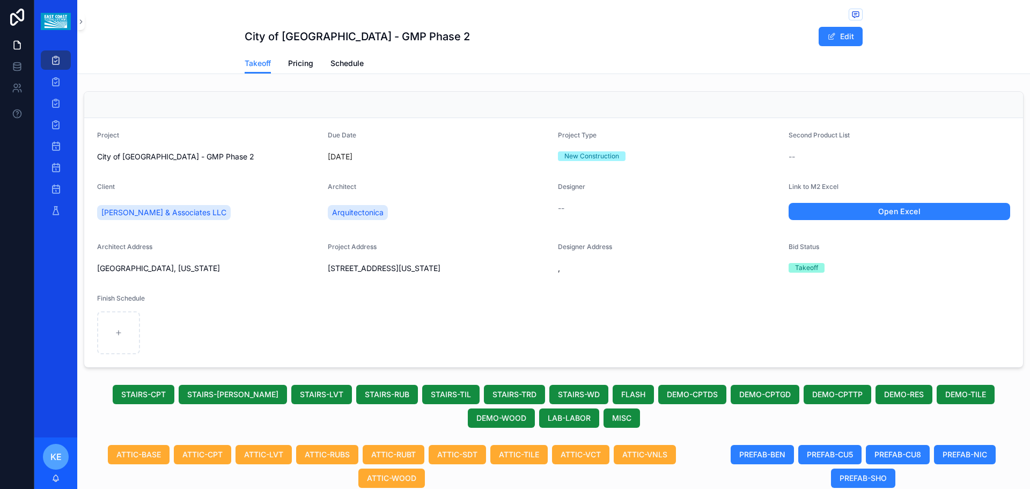
drag, startPoint x: 937, startPoint y: 94, endPoint x: 907, endPoint y: 90, distance: 30.3
click at [936, 93] on div "scrollable content" at bounding box center [553, 105] width 939 height 26
click at [832, 112] on div "scrollable content" at bounding box center [553, 105] width 939 height 26
click at [790, 273] on div "Takeoff" at bounding box center [900, 268] width 222 height 16
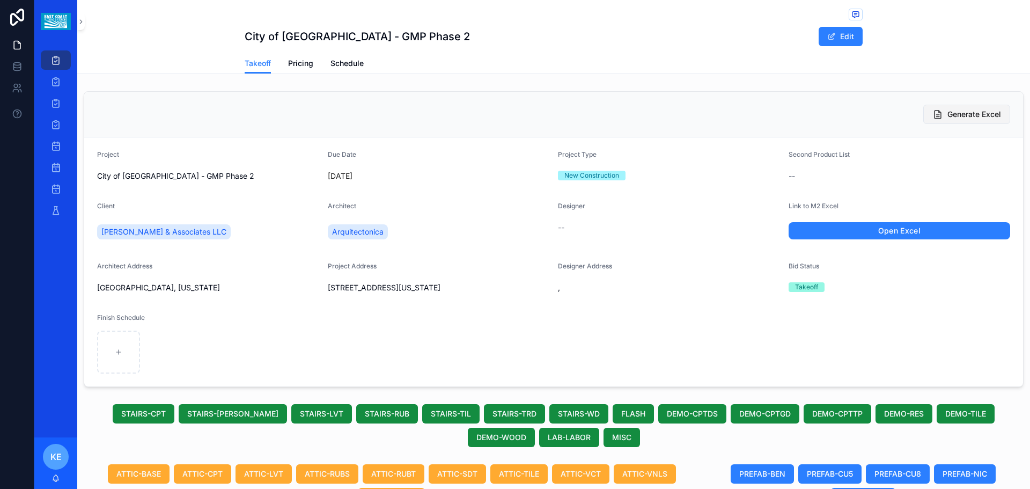
click at [955, 106] on button "Generate Excel" at bounding box center [967, 114] width 87 height 19
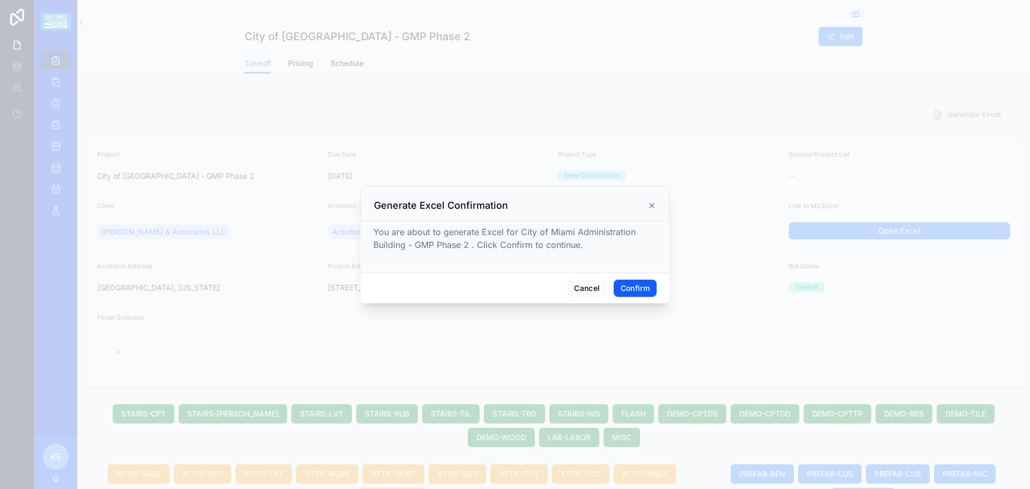
click at [636, 289] on button "Confirm" at bounding box center [635, 288] width 43 height 17
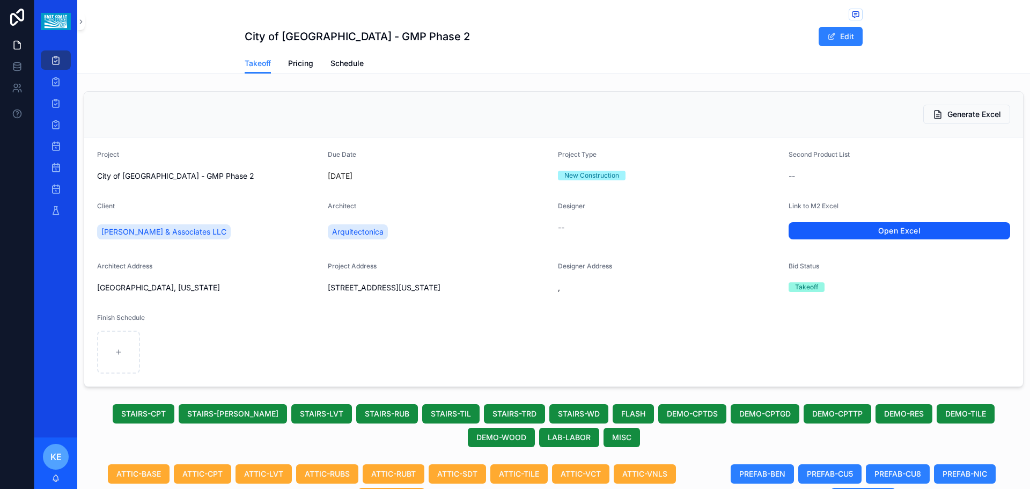
click at [848, 237] on link "Open Excel" at bounding box center [900, 230] width 222 height 17
